Goal: Find specific page/section: Find specific page/section

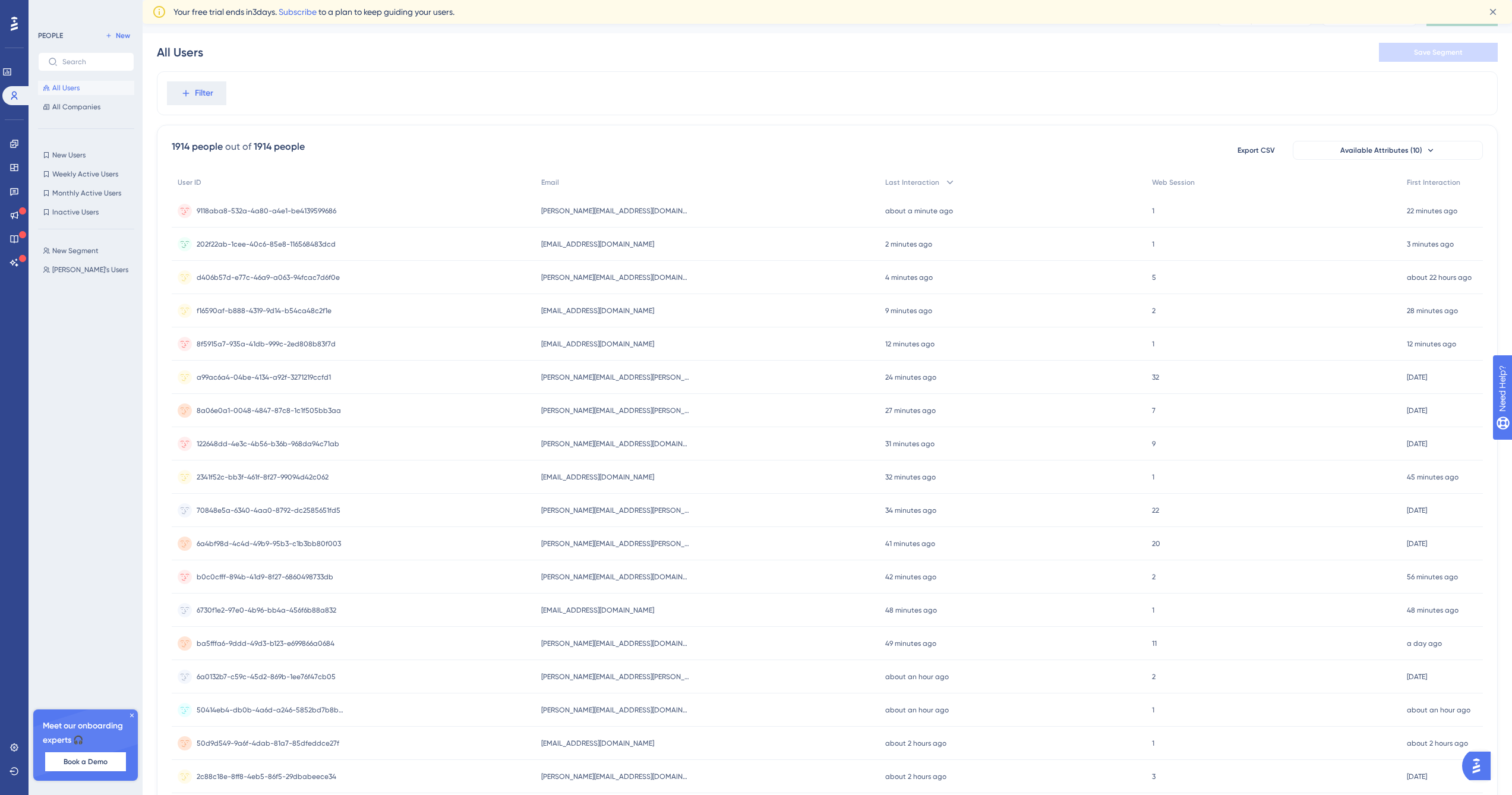
drag, startPoint x: 412, startPoint y: 186, endPoint x: 312, endPoint y: 119, distance: 120.4
click at [312, 119] on div "Filter 1914 people out of 1914 people Export CSV Available Attributes (10) User…" at bounding box center [827, 492] width 1341 height 841
click at [16, 145] on icon at bounding box center [14, 144] width 8 height 8
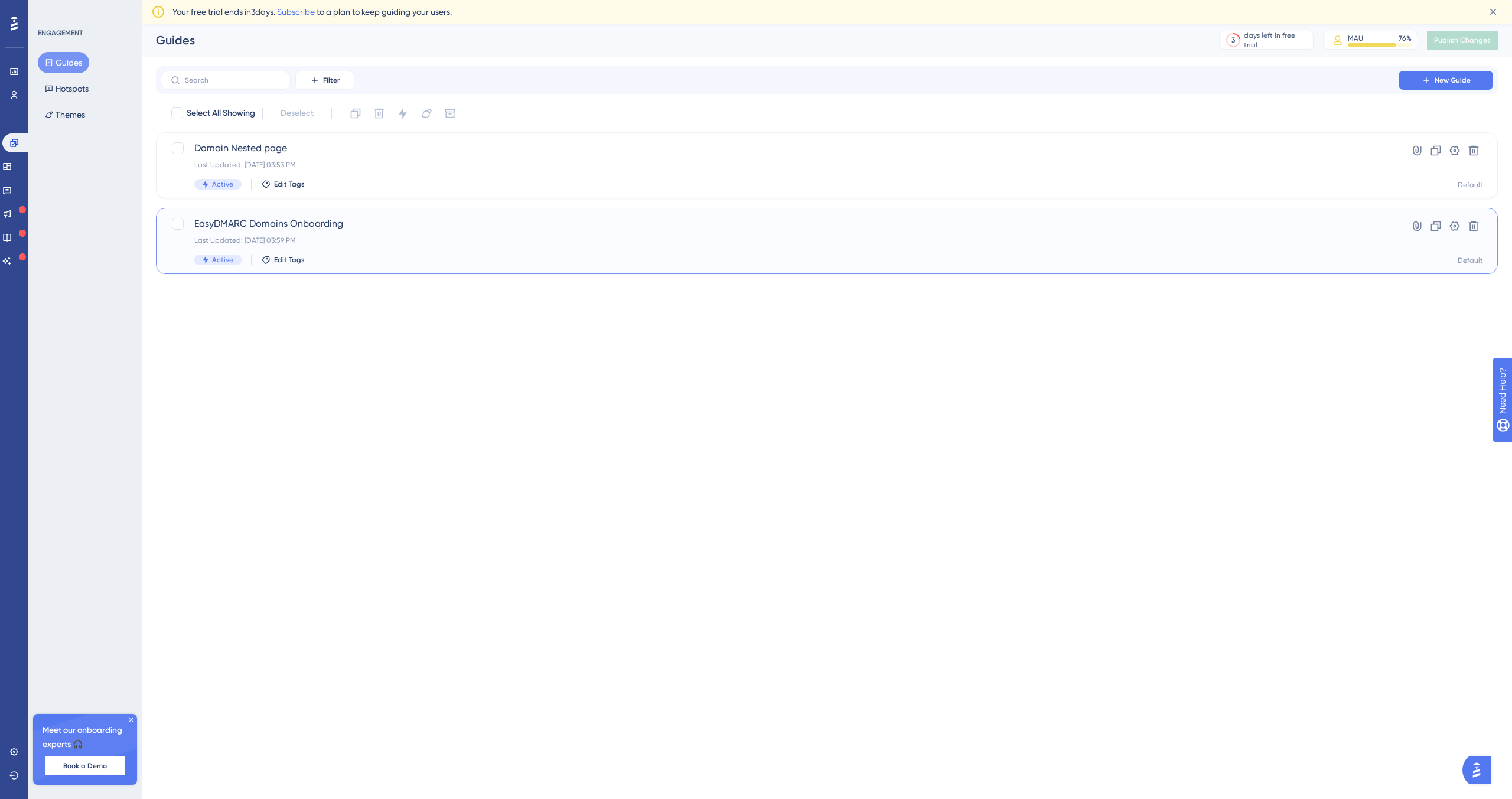
click at [388, 234] on div "EasyDMARC Domains Onboarding Last Updated: [DATE] 03:59 PM Active Edit Tags" at bounding box center [779, 241] width 1170 height 48
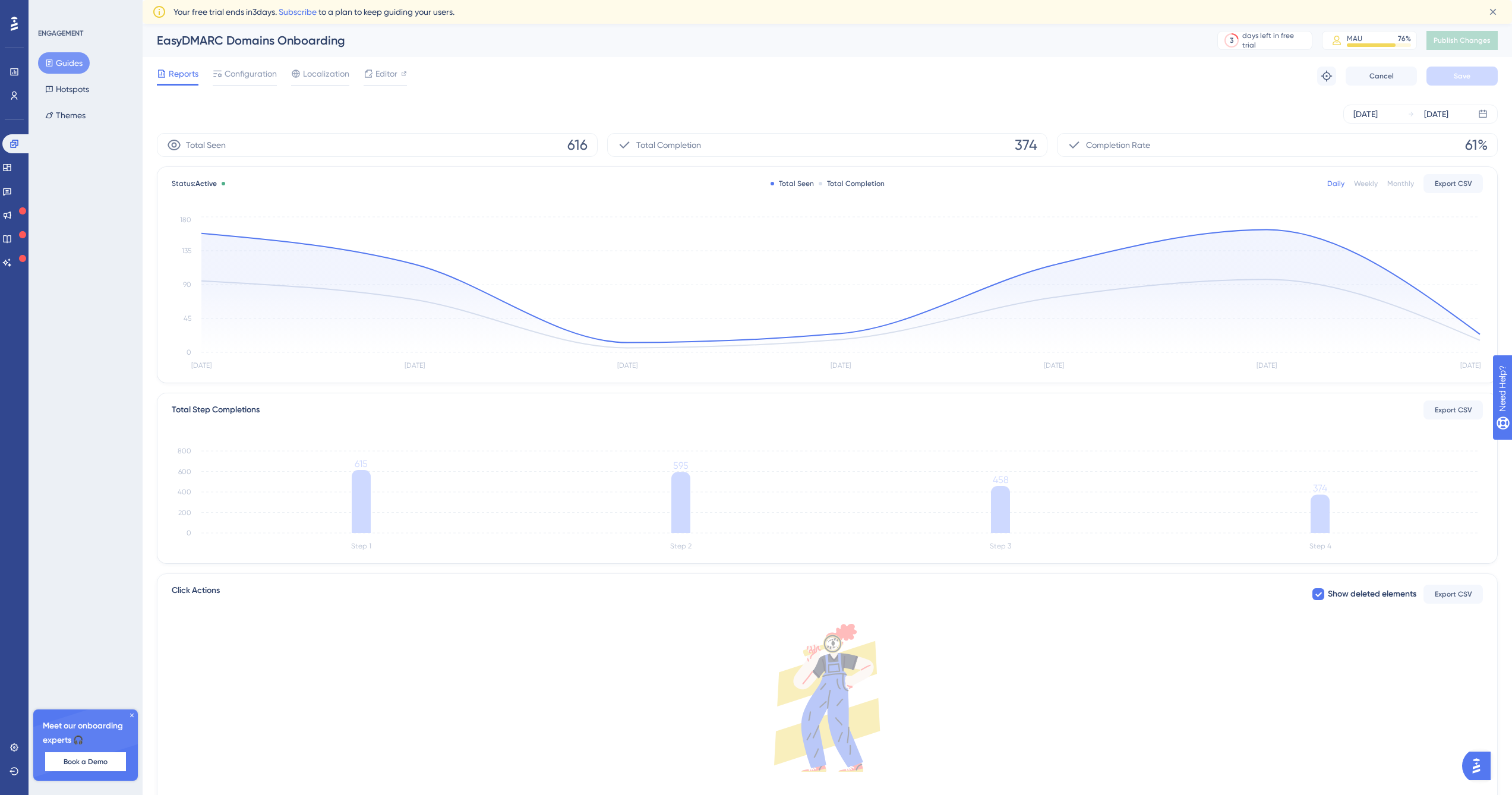
drag, startPoint x: 16, startPoint y: 144, endPoint x: 534, endPoint y: 151, distance: 518.0
click at [534, 151] on div "Total Seen 616" at bounding box center [377, 144] width 441 height 24
drag, startPoint x: 534, startPoint y: 151, endPoint x: 572, endPoint y: 143, distance: 38.8
click at [572, 143] on span "616" at bounding box center [577, 144] width 21 height 19
click at [575, 142] on span "616" at bounding box center [577, 144] width 21 height 19
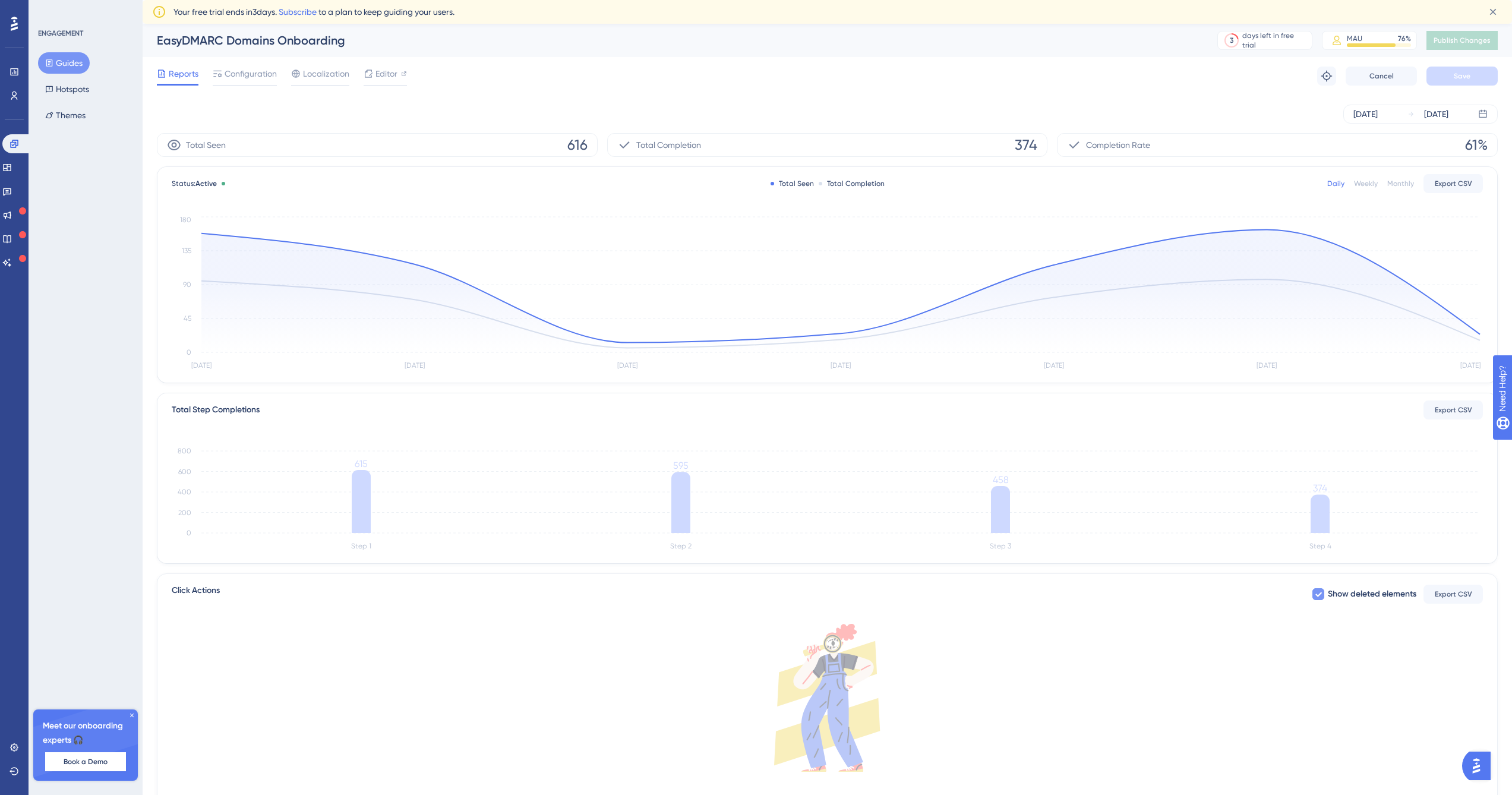
drag, startPoint x: 575, startPoint y: 142, endPoint x: 1402, endPoint y: 596, distance: 943.4
click at [1402, 596] on span "Show deleted elements" at bounding box center [1372, 594] width 88 height 14
checkbox input "false"
drag, startPoint x: 11, startPoint y: 78, endPoint x: 21, endPoint y: 144, distance: 66.8
click at [21, 144] on link at bounding box center [17, 144] width 29 height 19
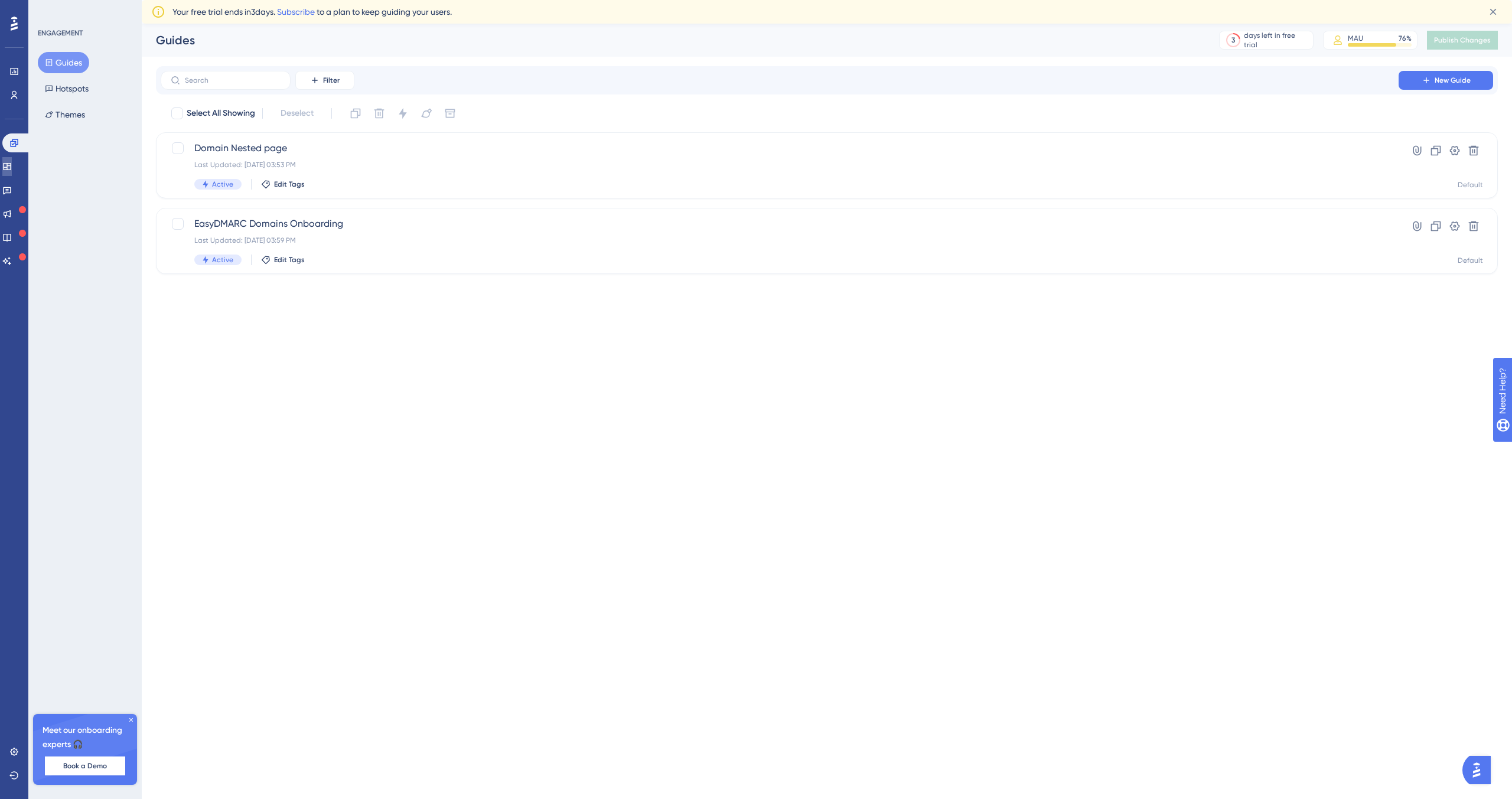
click at [12, 163] on link at bounding box center [7, 166] width 10 height 19
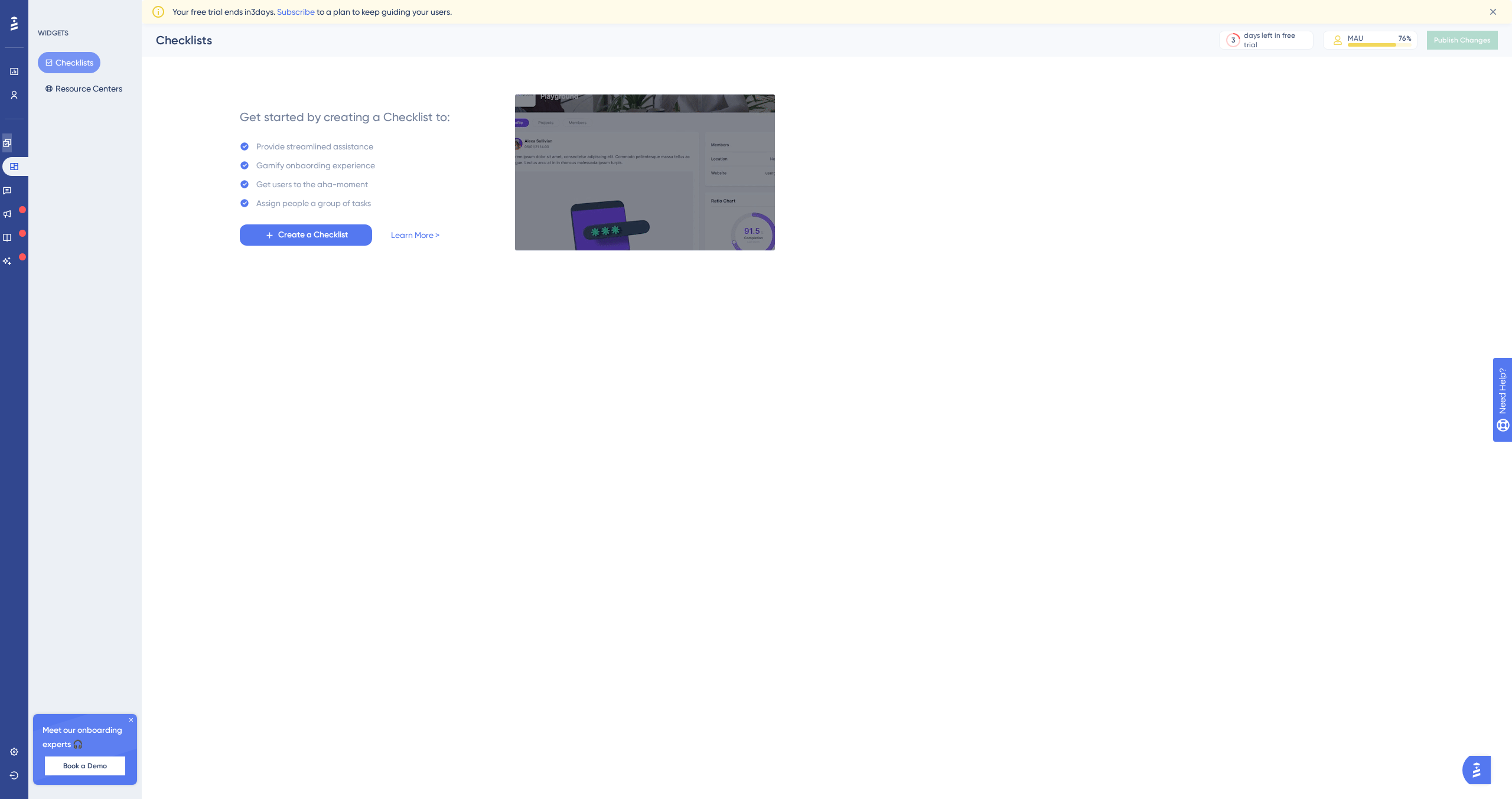
click at [12, 145] on icon at bounding box center [7, 143] width 10 height 10
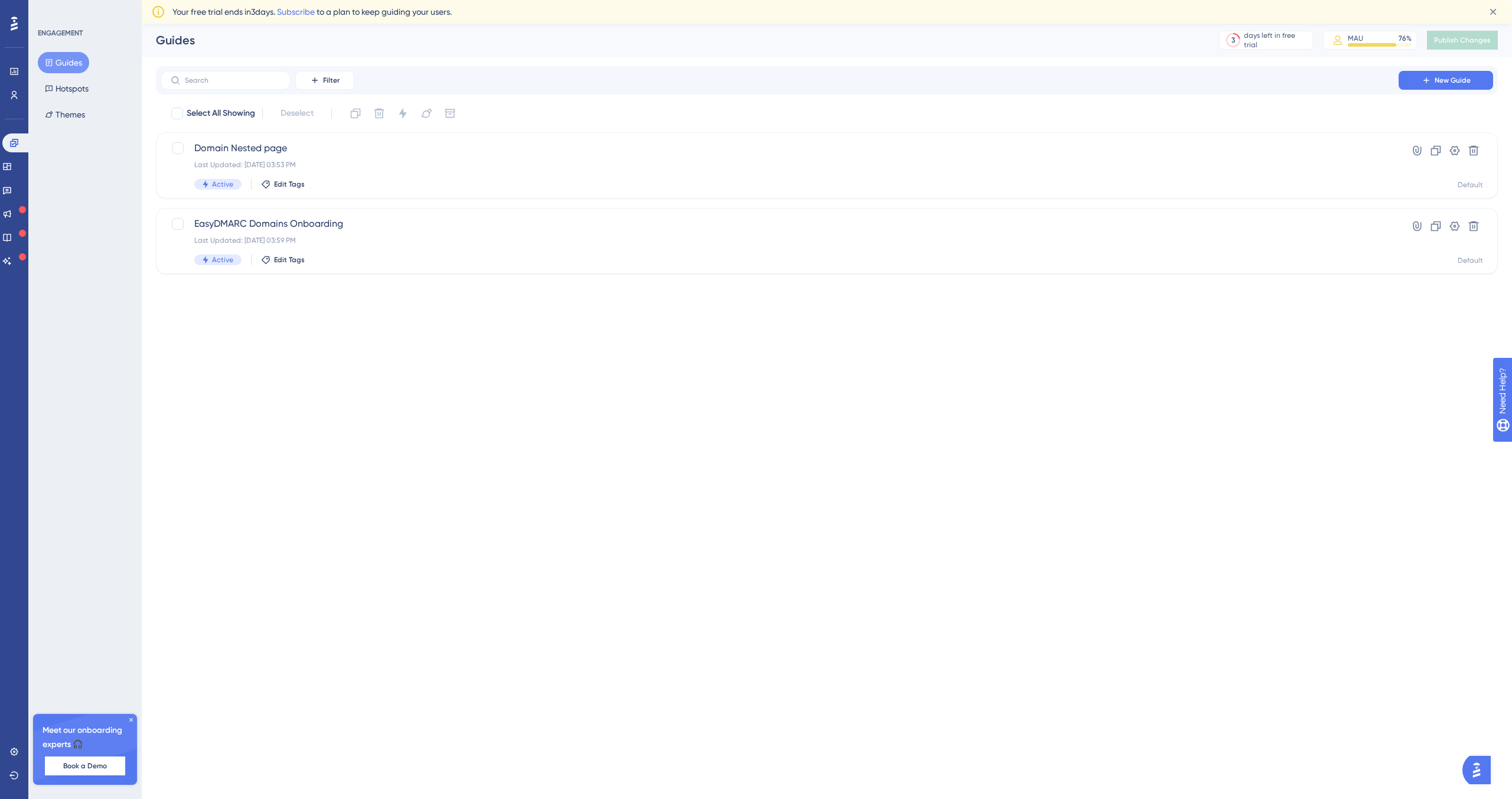
click at [19, 212] on icon at bounding box center [22, 209] width 7 height 7
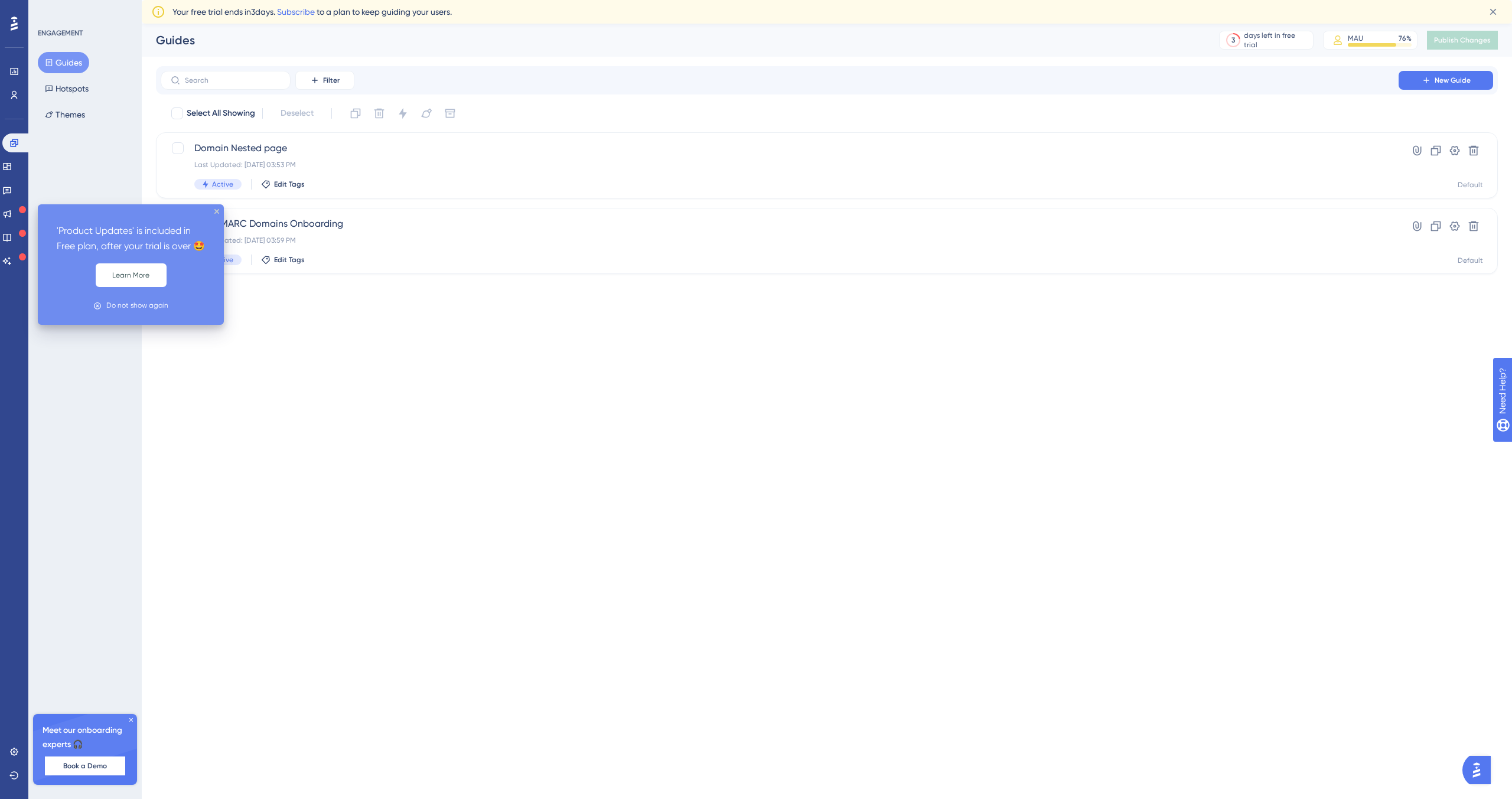
click at [215, 213] on icon "close tooltip" at bounding box center [217, 212] width 5 height 5
